Goal: Information Seeking & Learning: Find specific fact

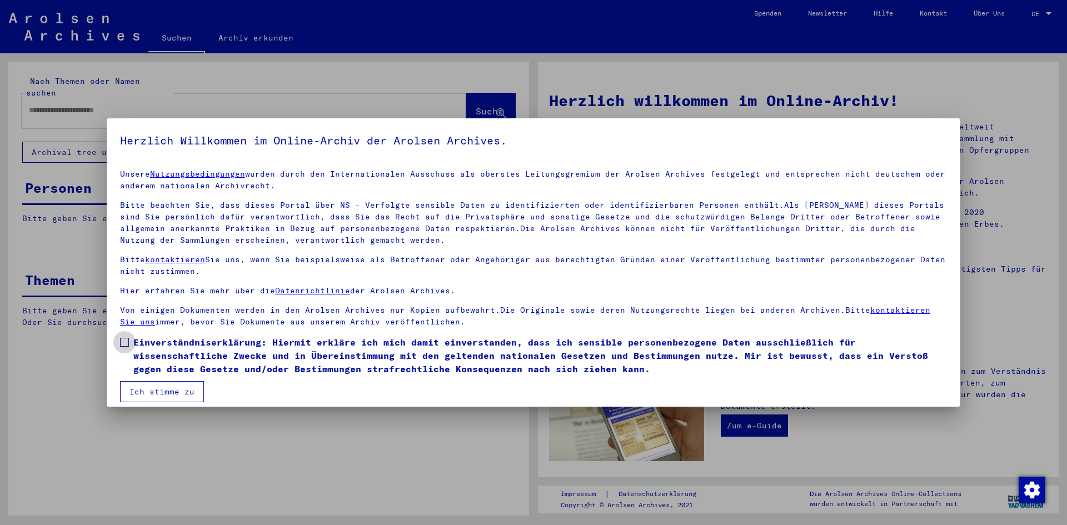
drag, startPoint x: 127, startPoint y: 341, endPoint x: 132, endPoint y: 346, distance: 6.7
click at [127, 341] on span at bounding box center [124, 342] width 9 height 9
click at [153, 384] on button "Ich stimme zu" at bounding box center [162, 391] width 84 height 21
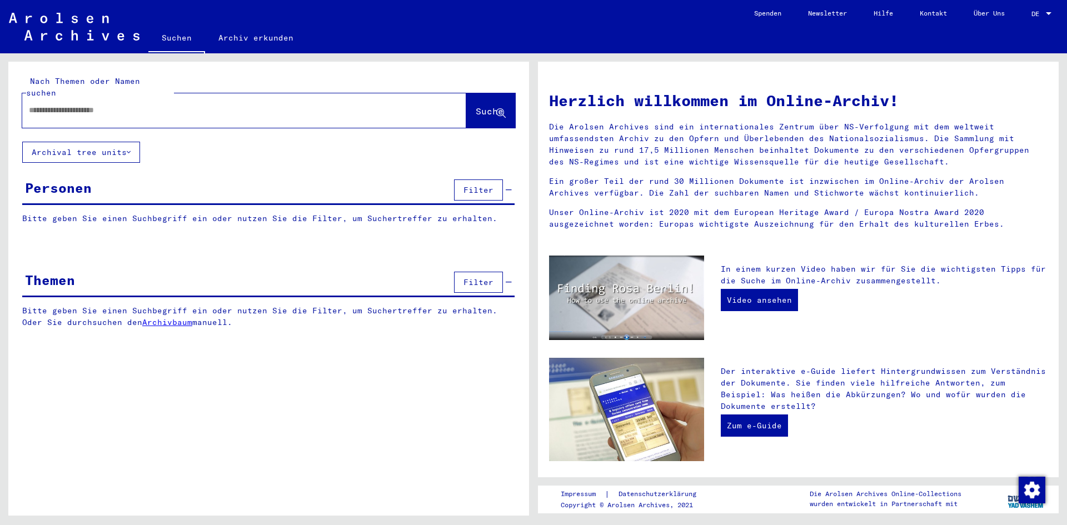
click at [27, 98] on div at bounding box center [227, 110] width 411 height 25
click at [30, 104] on input "text" at bounding box center [231, 110] width 404 height 12
type input "*******"
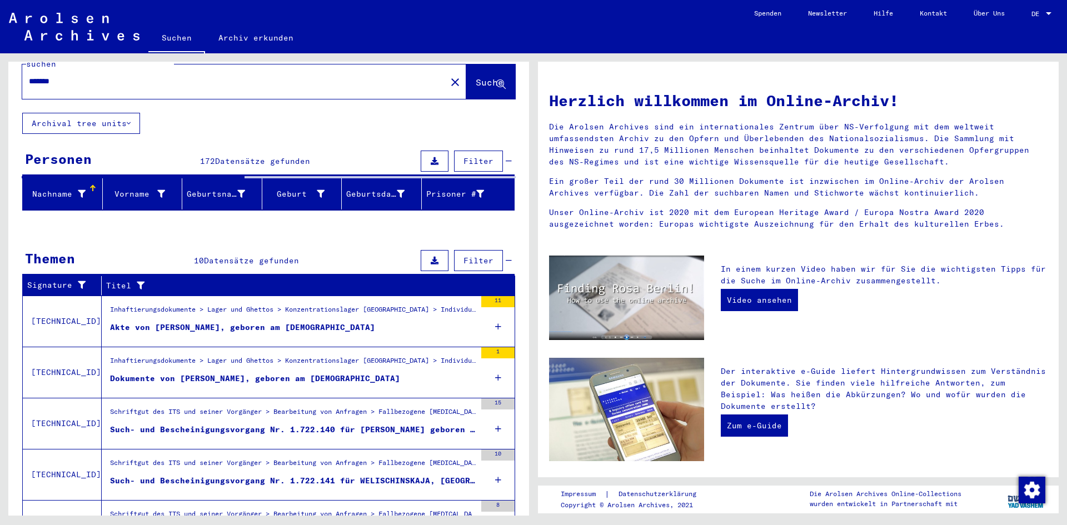
scroll to position [31, 0]
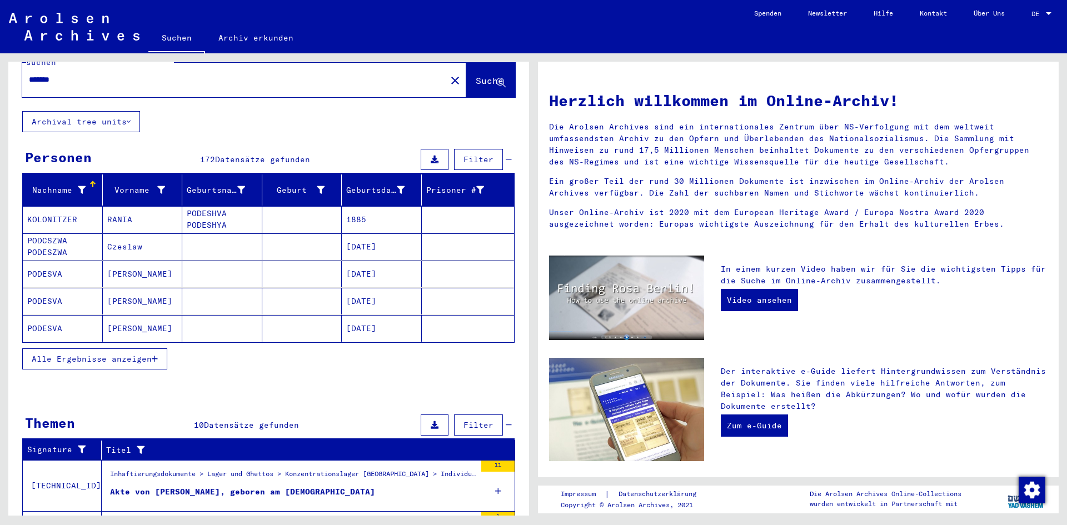
click at [137, 354] on span "Alle Ergebnisse anzeigen" at bounding box center [92, 359] width 120 height 10
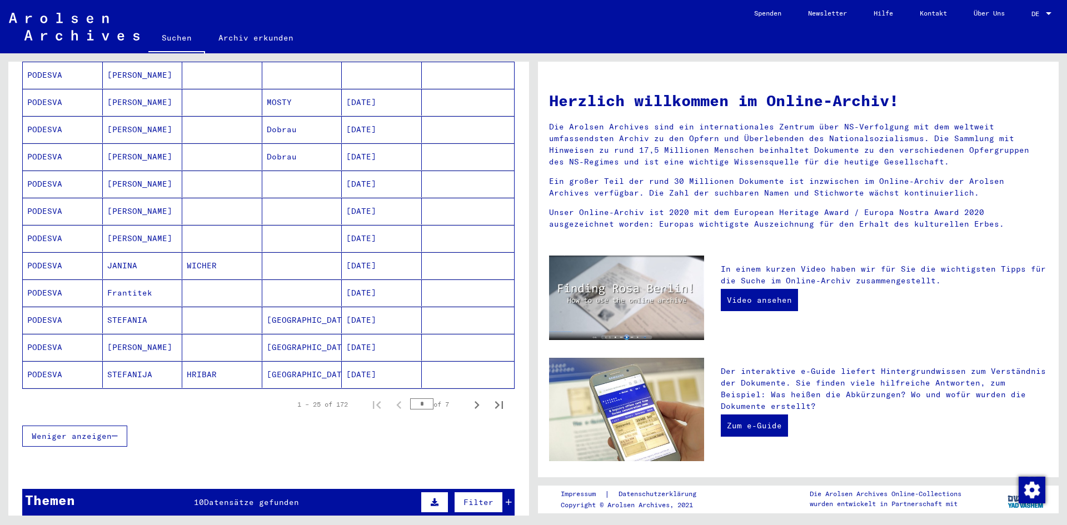
scroll to position [531, 0]
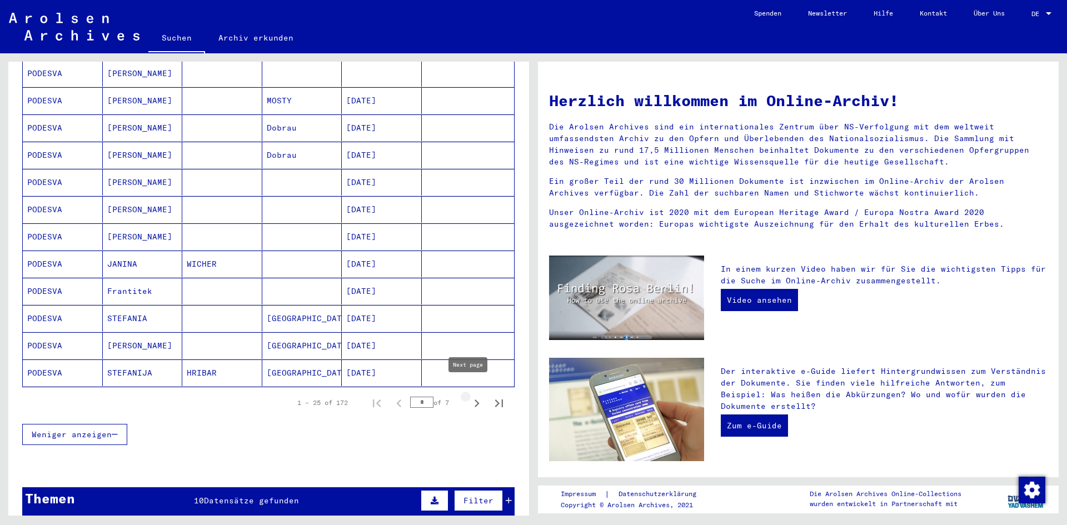
click at [469, 396] on icon "Next page" at bounding box center [477, 404] width 16 height 16
type input "*"
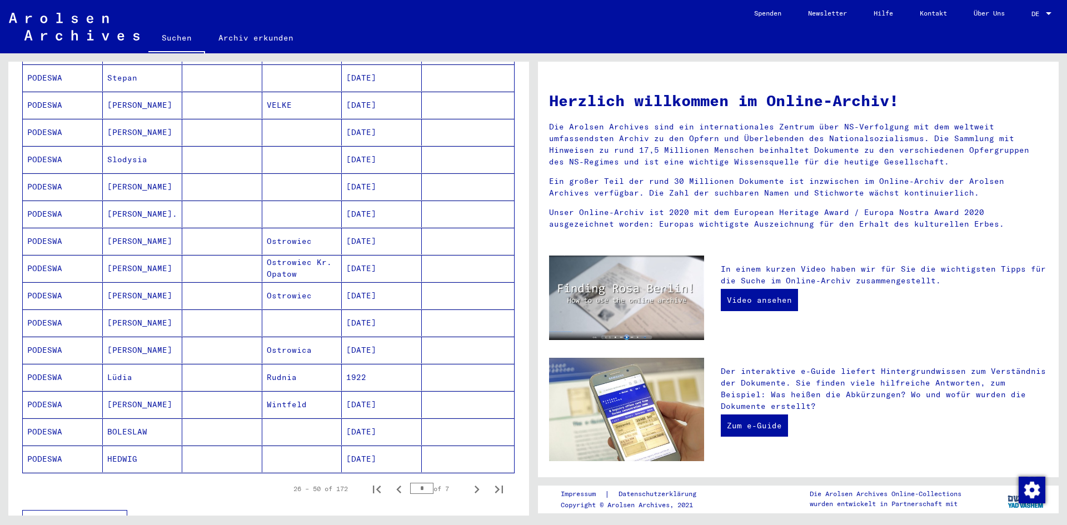
scroll to position [542, 0]
